Goal: Task Accomplishment & Management: Use online tool/utility

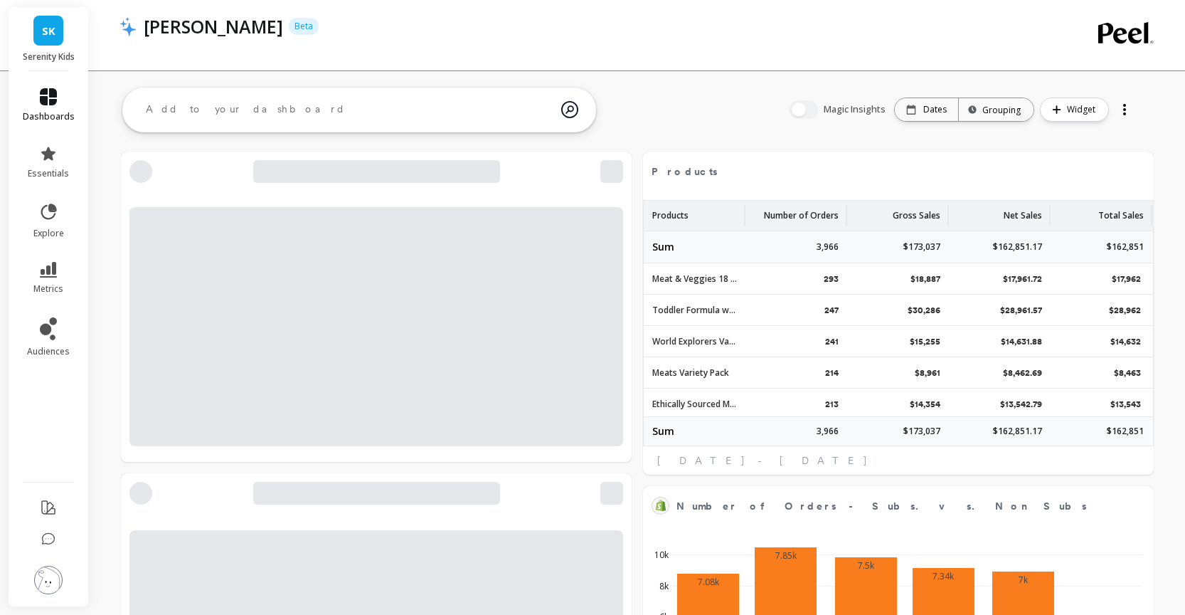
click at [45, 92] on icon at bounding box center [48, 96] width 17 height 17
select select "sum"
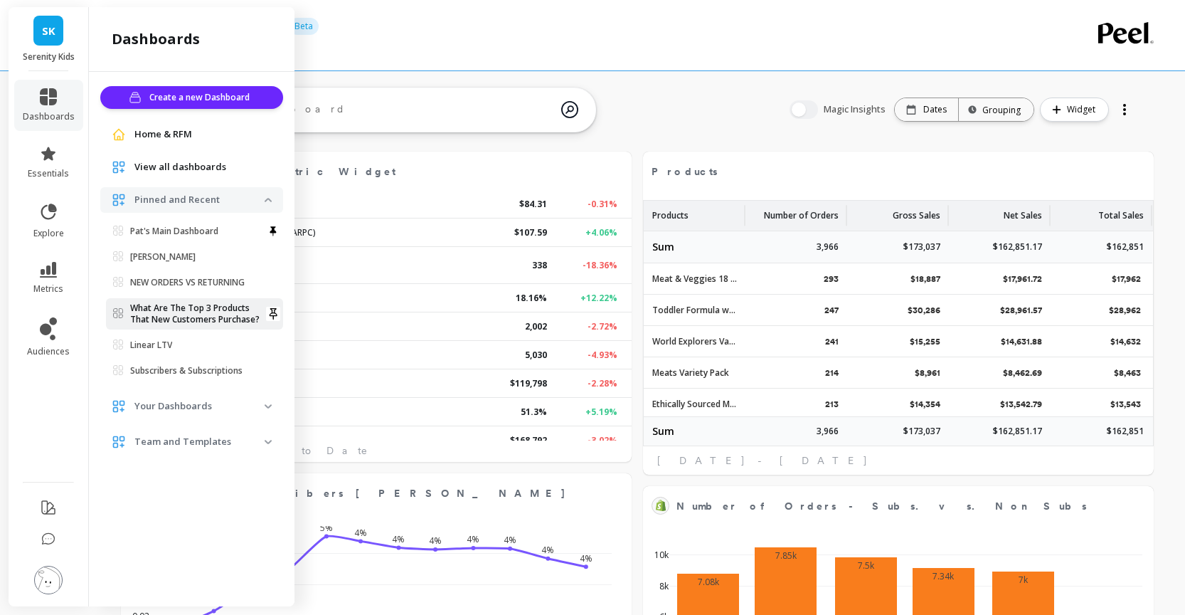
select select "sum"
click at [198, 226] on p "Pat's Main Dashboard" at bounding box center [174, 231] width 88 height 11
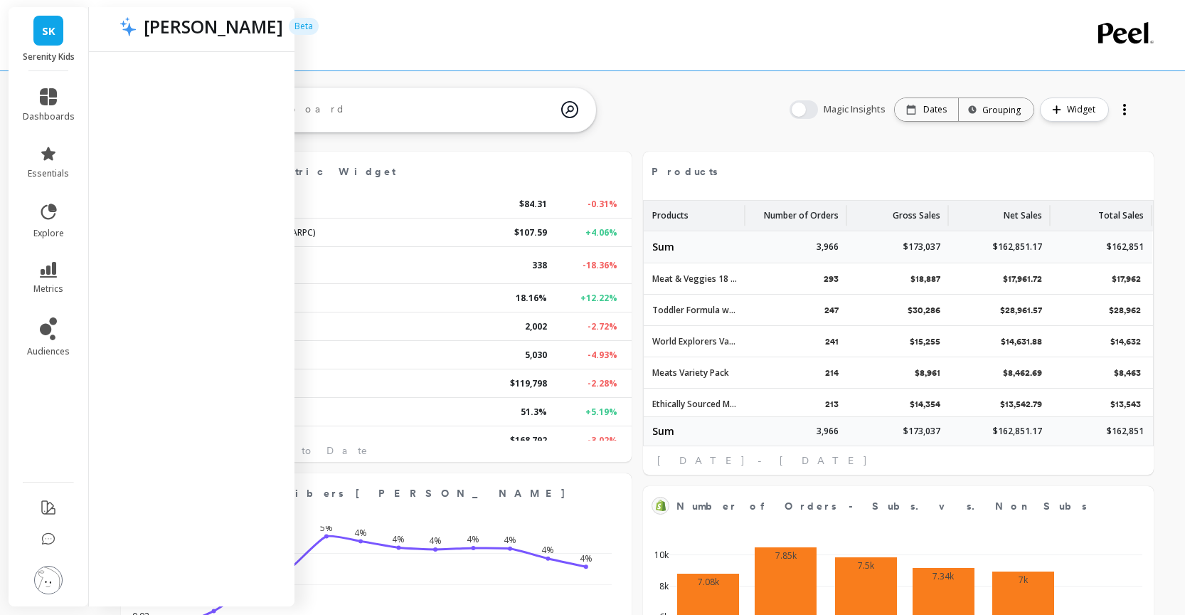
select select "sum"
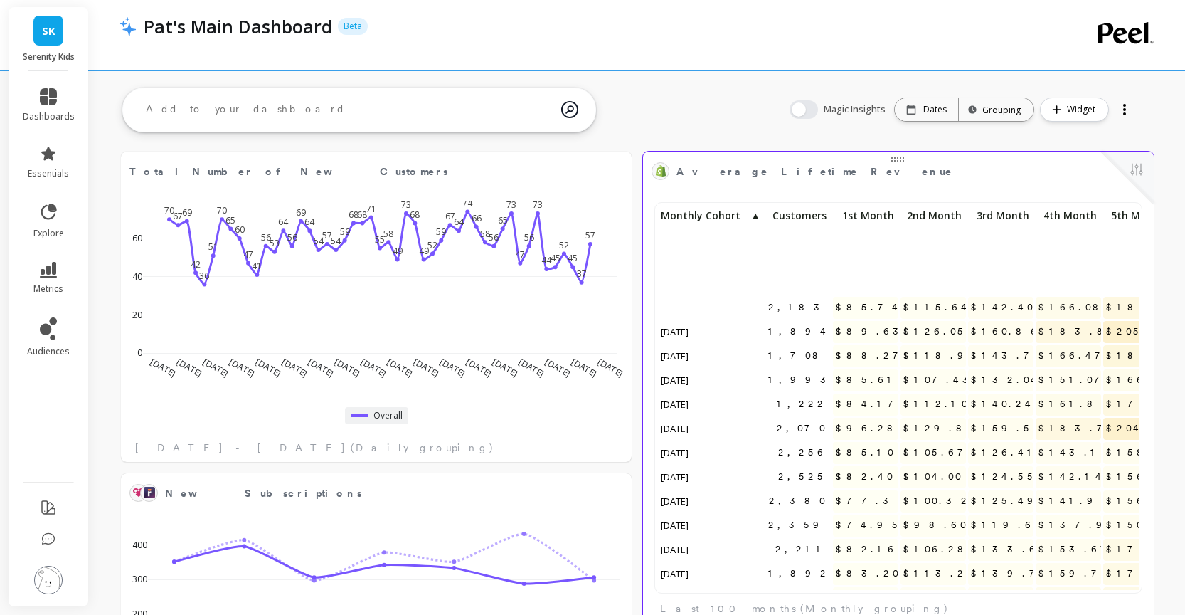
scroll to position [1401, 0]
